Goal: Task Accomplishment & Management: Complete application form

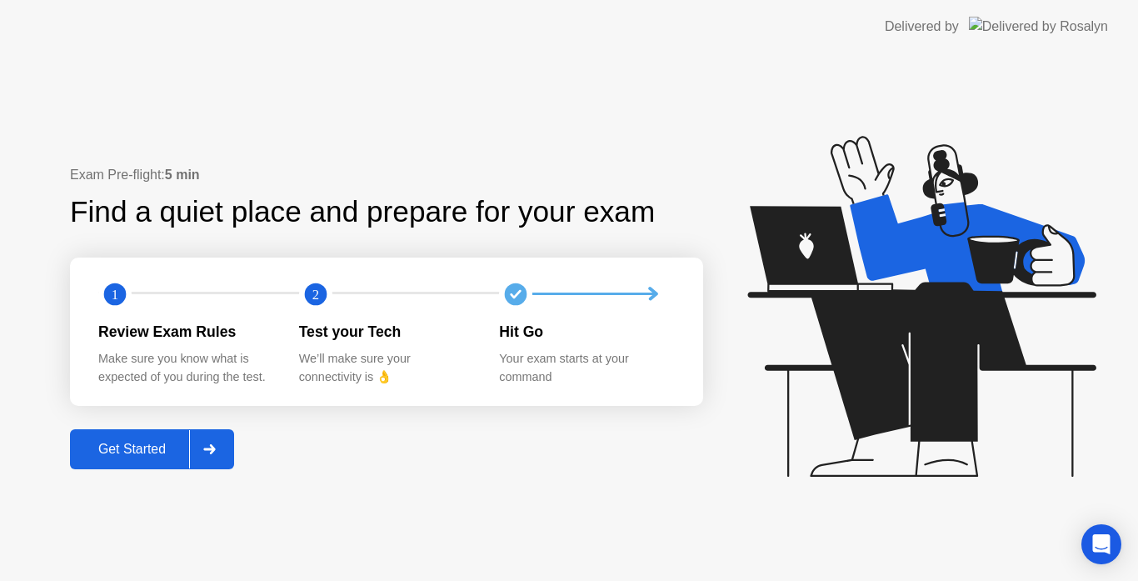
click at [147, 444] on div "Get Started" at bounding box center [132, 449] width 114 height 15
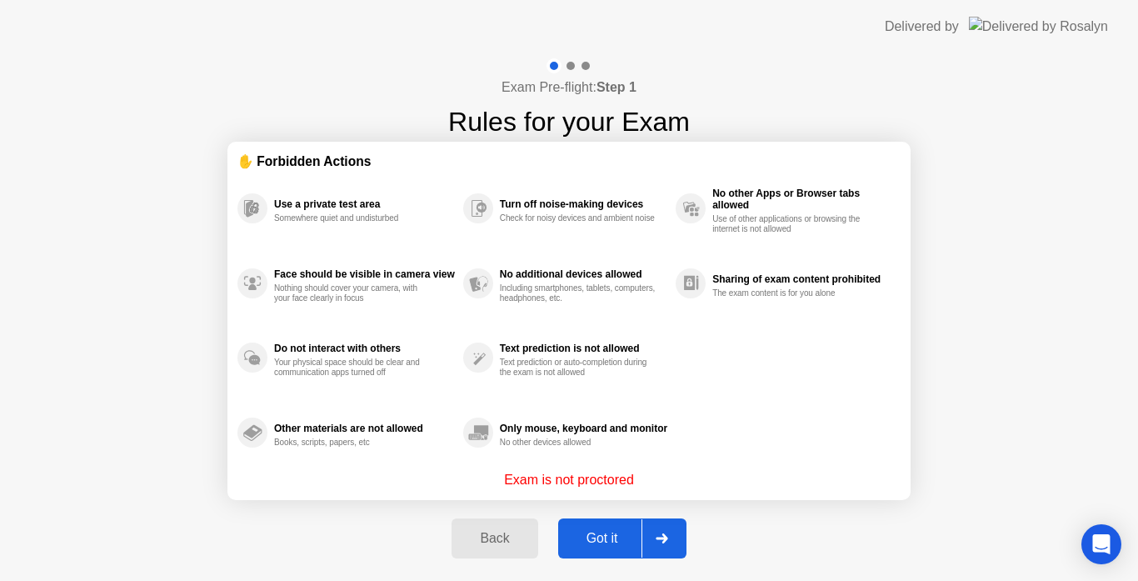
click at [588, 533] on div "Got it" at bounding box center [602, 538] width 78 height 15
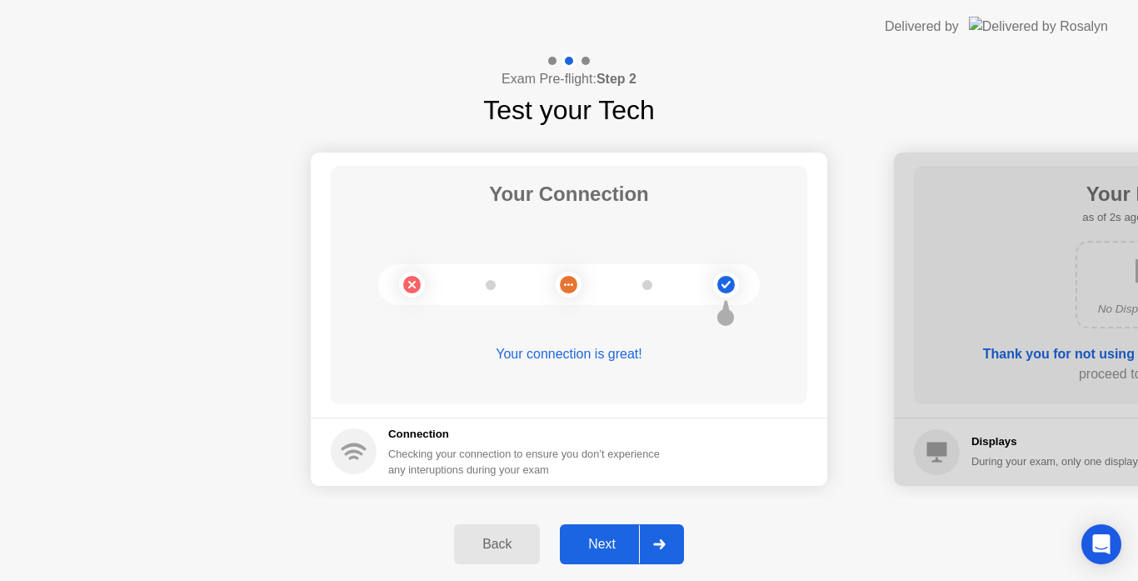
click at [588, 533] on button "Next" at bounding box center [622, 544] width 124 height 40
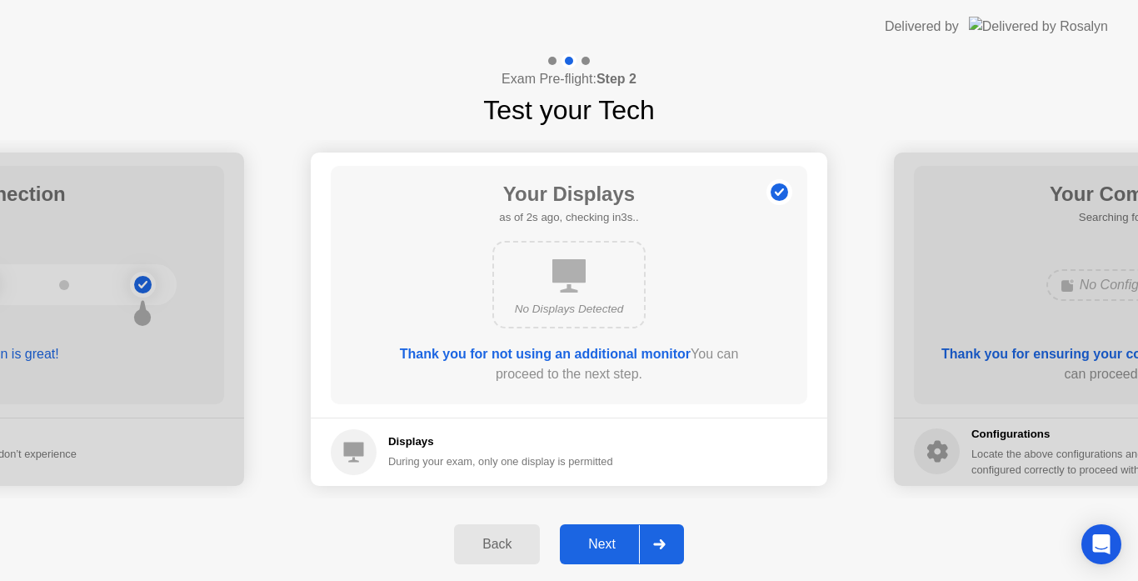
click at [588, 533] on button "Next" at bounding box center [622, 544] width 124 height 40
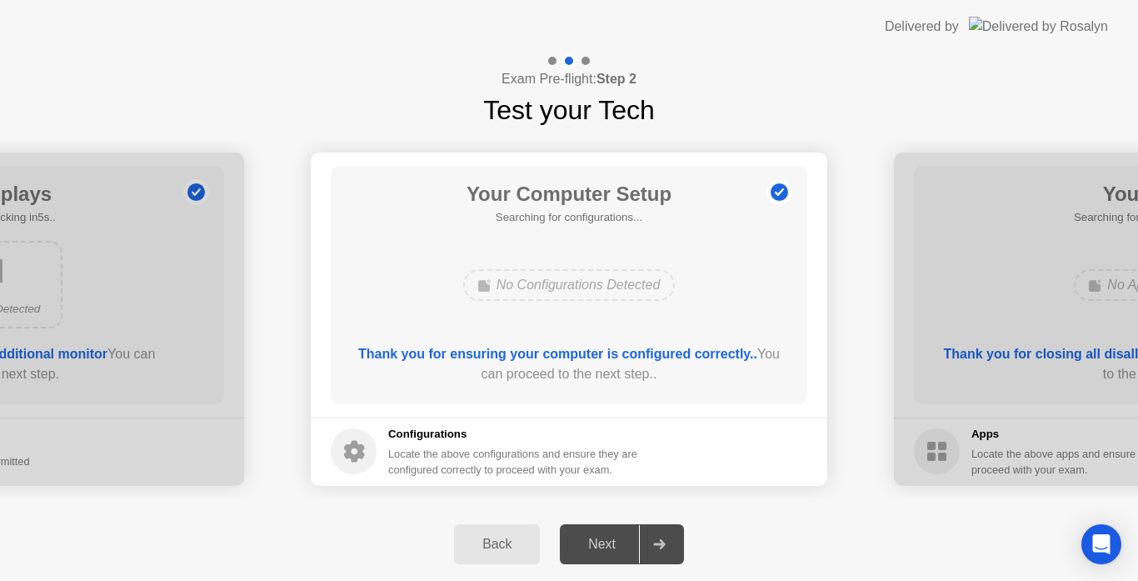
click at [608, 552] on div "Next" at bounding box center [602, 544] width 74 height 15
click at [626, 278] on div "No Configurations Detected" at bounding box center [569, 285] width 212 height 32
click at [602, 543] on div "Next" at bounding box center [602, 544] width 74 height 15
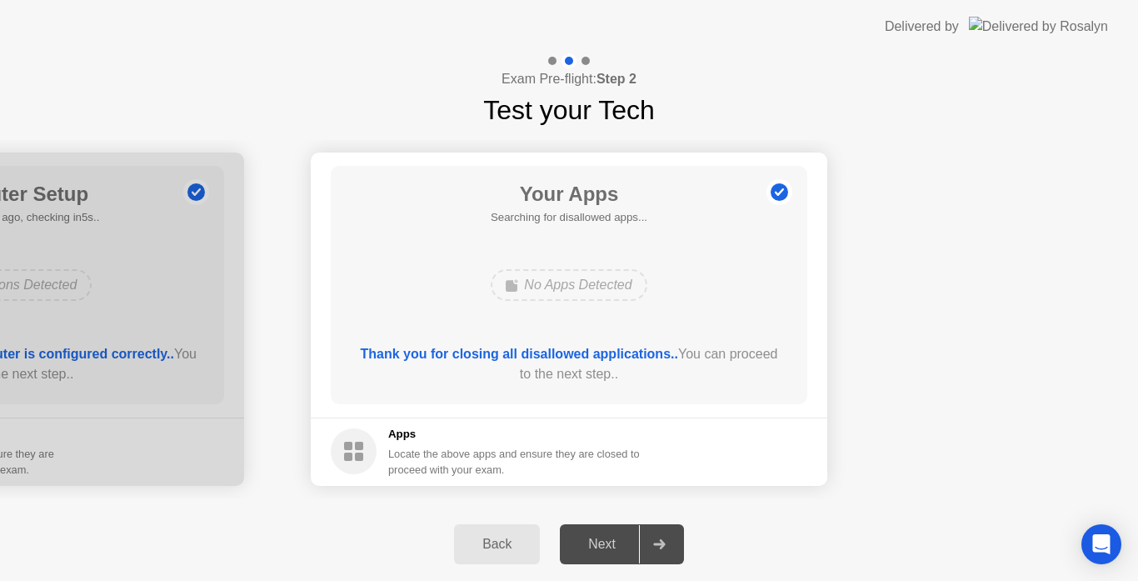
click at [640, 287] on div "No Apps Detected" at bounding box center [569, 285] width 156 height 32
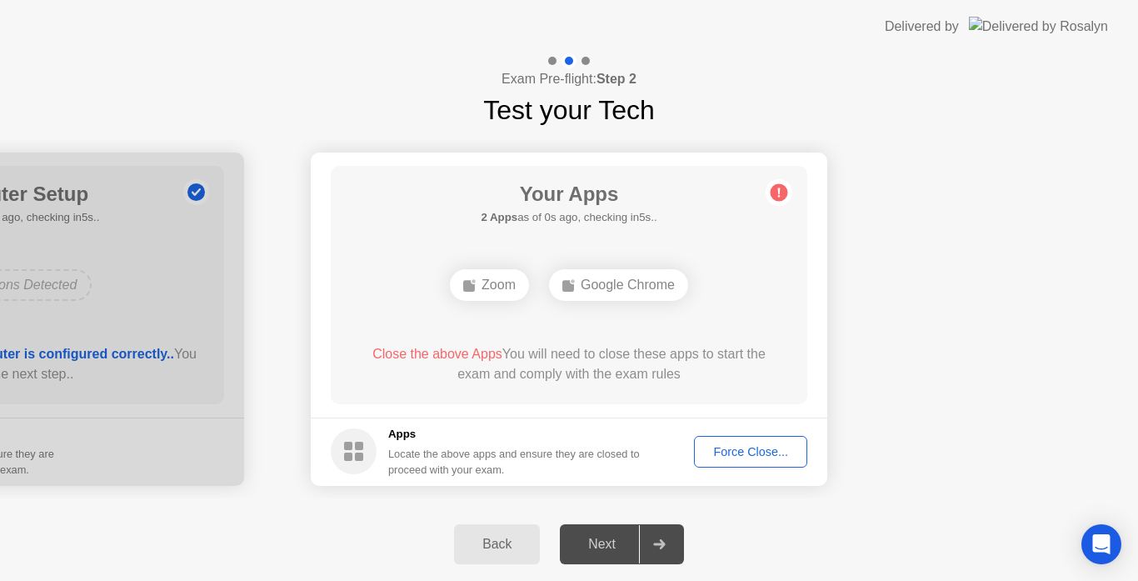
click at [597, 544] on div "Next" at bounding box center [602, 544] width 74 height 15
click at [735, 445] on div "Force Close..." at bounding box center [751, 451] width 102 height 13
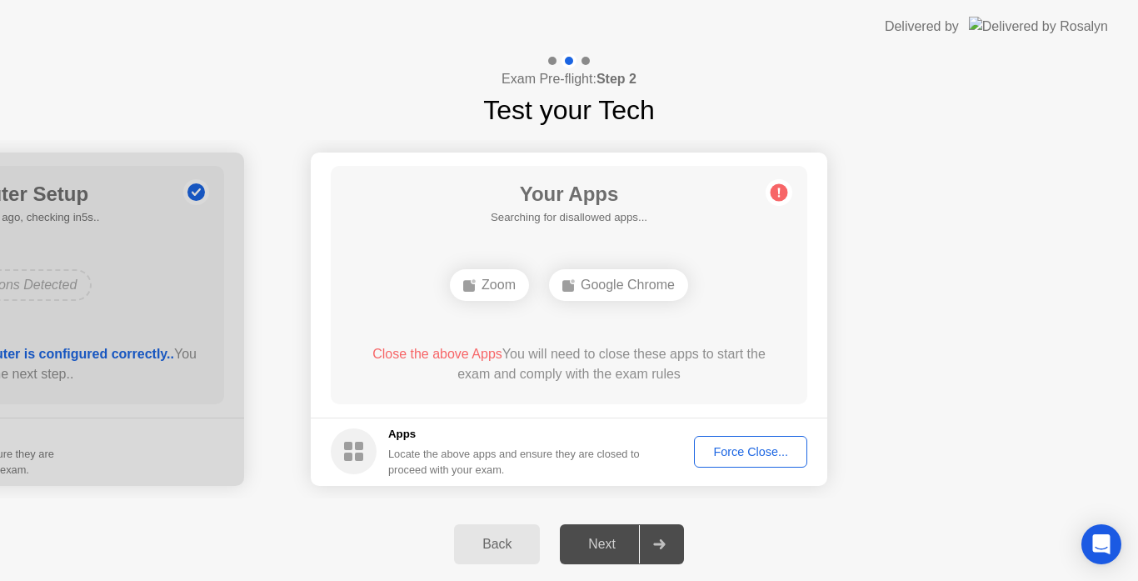
click at [725, 452] on div "Force Close..." at bounding box center [751, 451] width 102 height 13
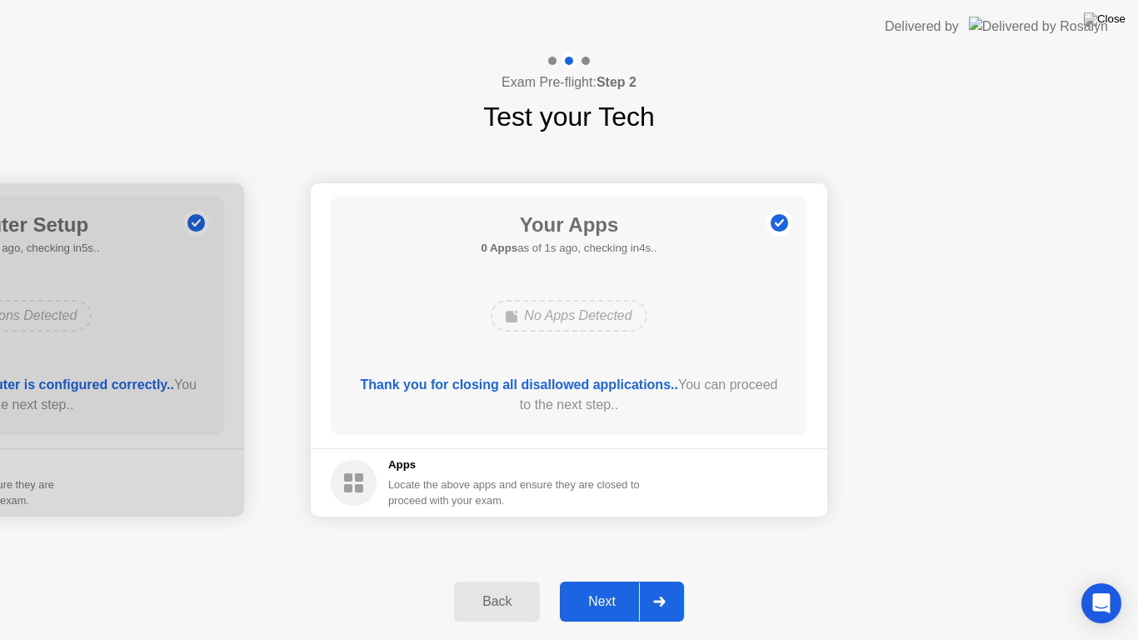
click at [605, 580] on div "Next" at bounding box center [602, 601] width 74 height 15
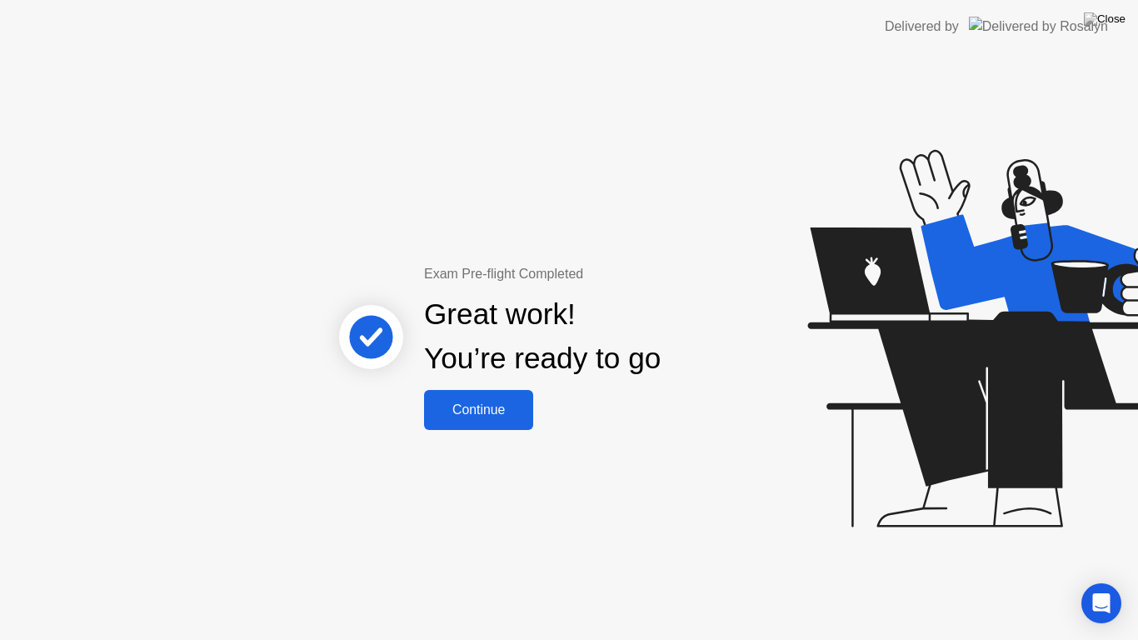
click at [505, 402] on div "Continue" at bounding box center [478, 409] width 99 height 15
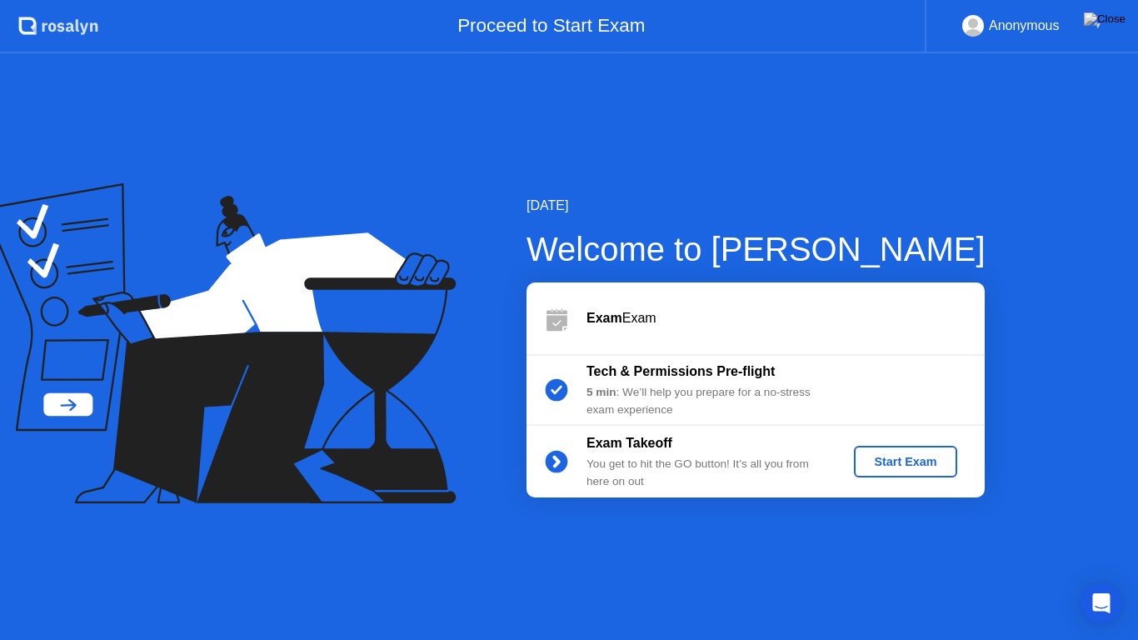
click at [870, 461] on div "Start Exam" at bounding box center [905, 461] width 89 height 13
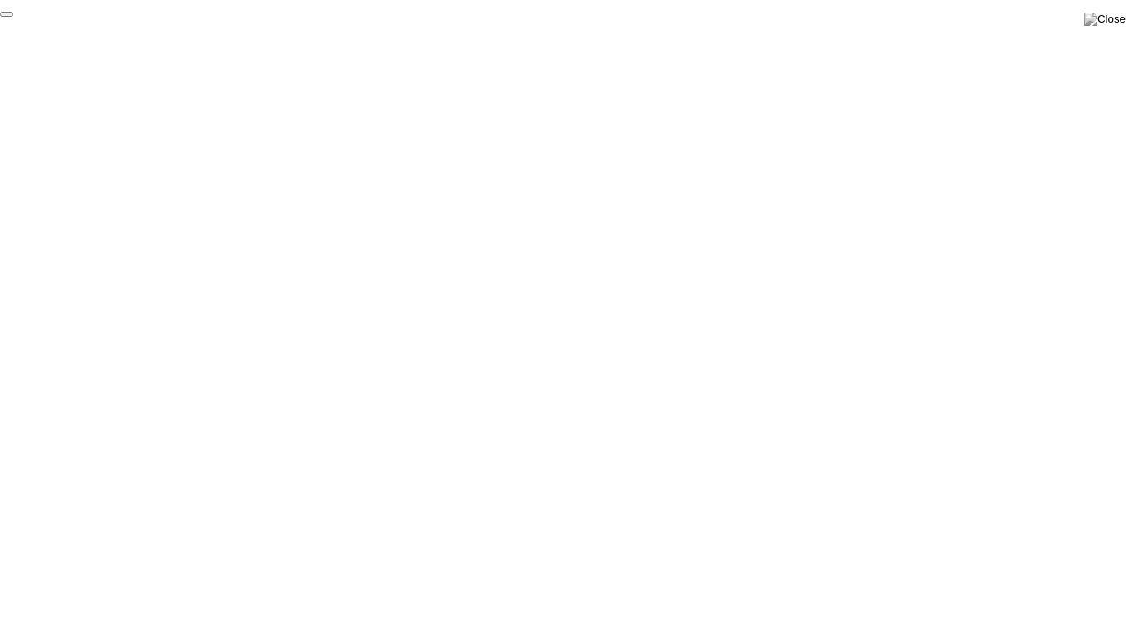
click div "End Proctoring Session"
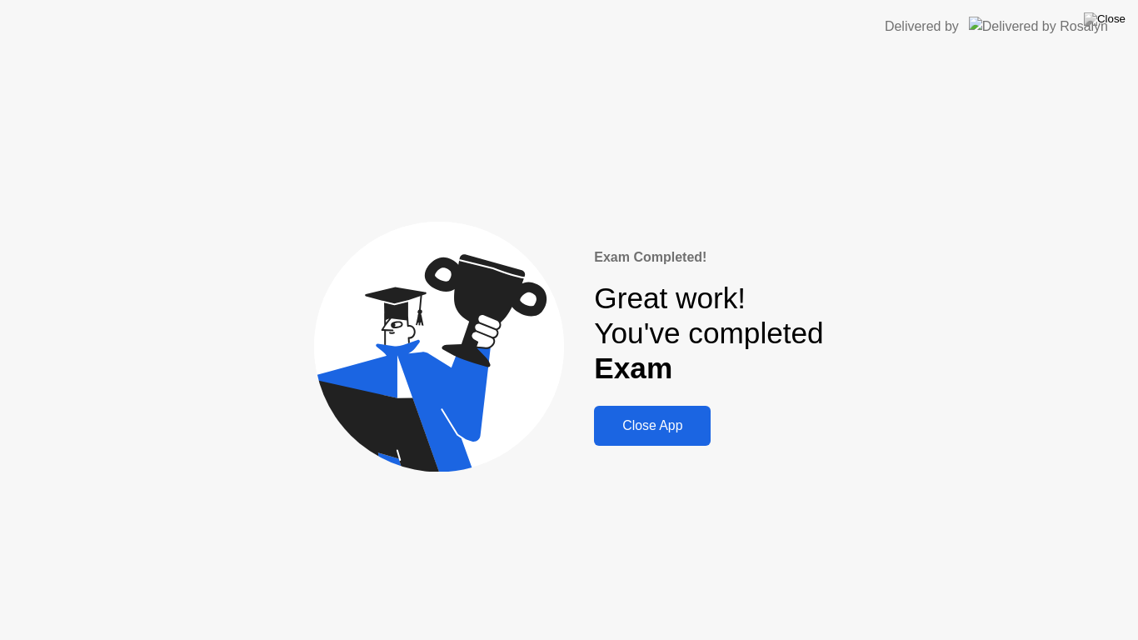
click at [682, 425] on div "Close App" at bounding box center [652, 425] width 107 height 15
